Goal: Information Seeking & Learning: Learn about a topic

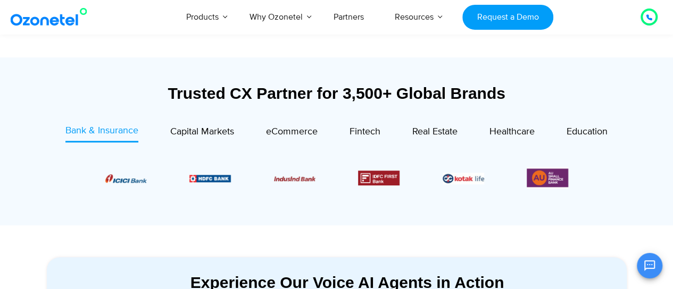
scroll to position [363, 0]
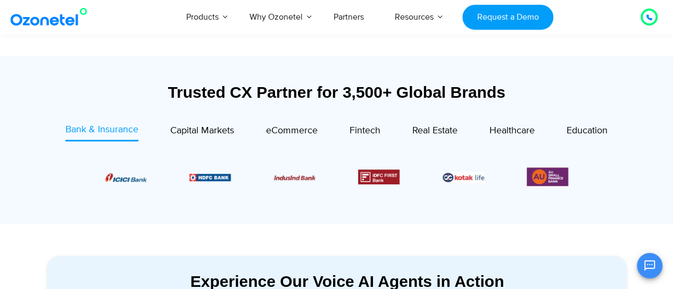
click at [237, 133] on div "eCommerce" at bounding box center [275, 132] width 83 height 19
click at [231, 132] on span "Capital Markets" at bounding box center [202, 131] width 64 height 12
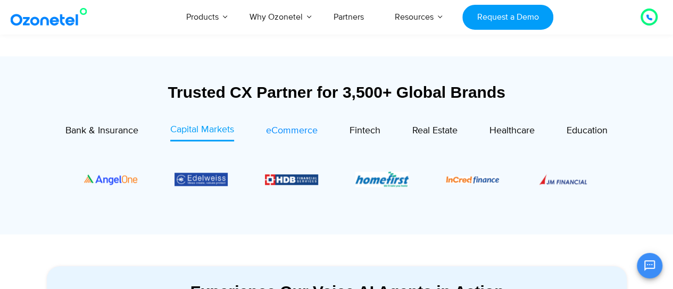
click at [300, 127] on span "eCommerce" at bounding box center [292, 131] width 52 height 12
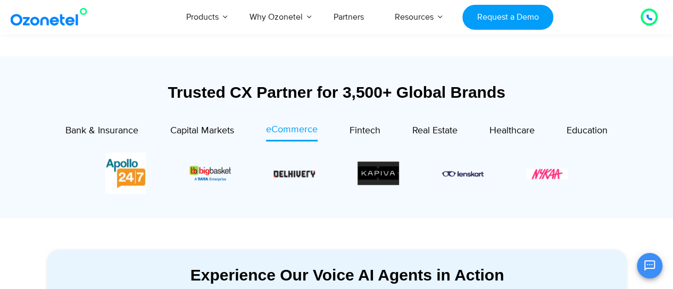
click at [360, 142] on section at bounding box center [337, 173] width 548 height 73
click at [362, 140] on link "Fintech" at bounding box center [364, 132] width 31 height 19
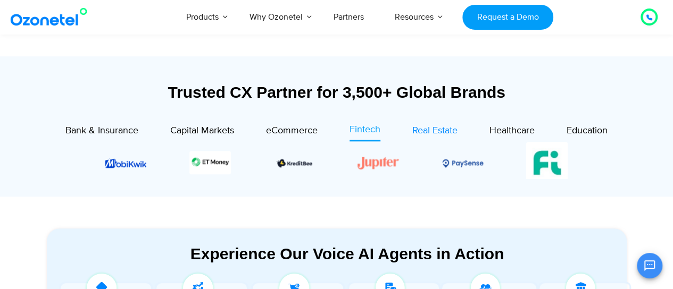
click at [451, 128] on span "Real Estate" at bounding box center [434, 131] width 45 height 12
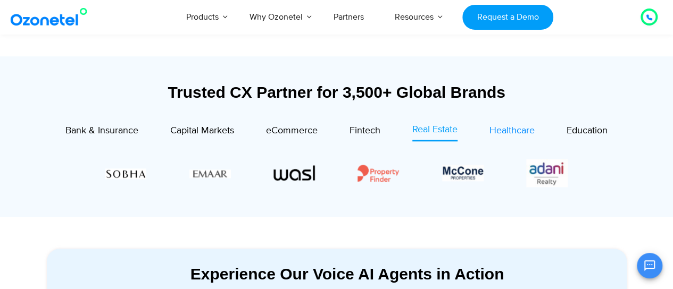
click at [524, 128] on span "Healthcare" at bounding box center [511, 131] width 45 height 12
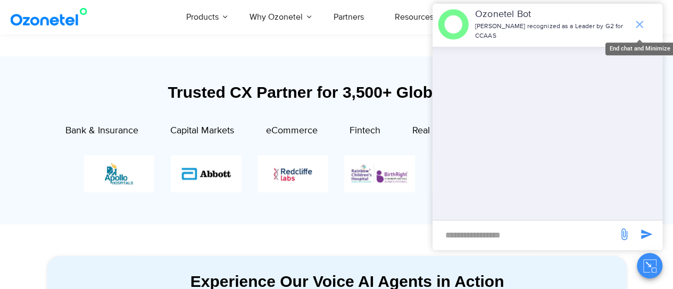
click at [640, 21] on icon "end chat or minimize" at bounding box center [638, 24] width 7 height 7
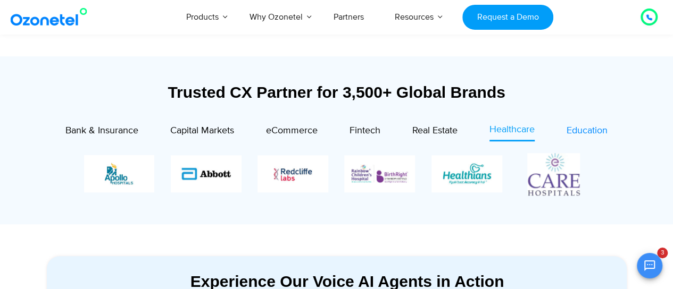
click at [584, 127] on span "Education" at bounding box center [586, 131] width 41 height 12
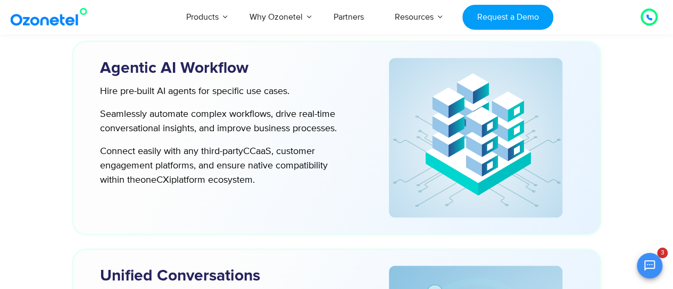
scroll to position [2650, 0]
